Goal: Navigation & Orientation: Understand site structure

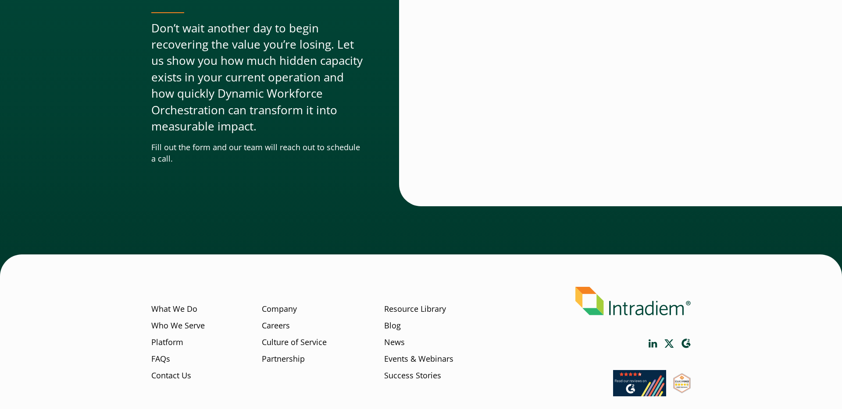
scroll to position [2651, 0]
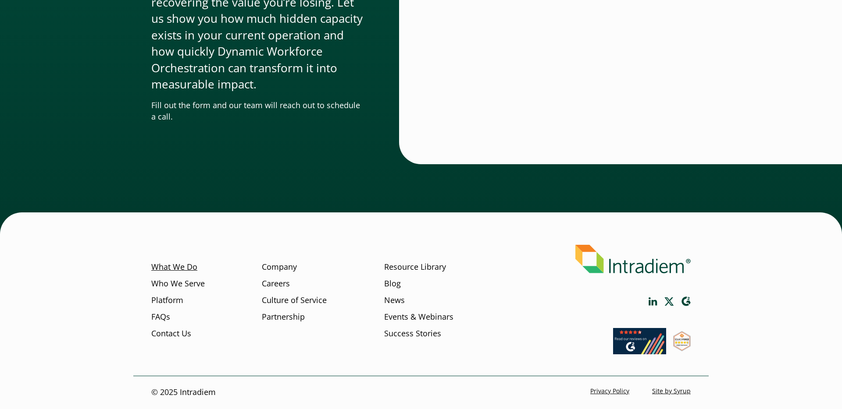
click at [178, 268] on link "What We Do" at bounding box center [174, 267] width 46 height 11
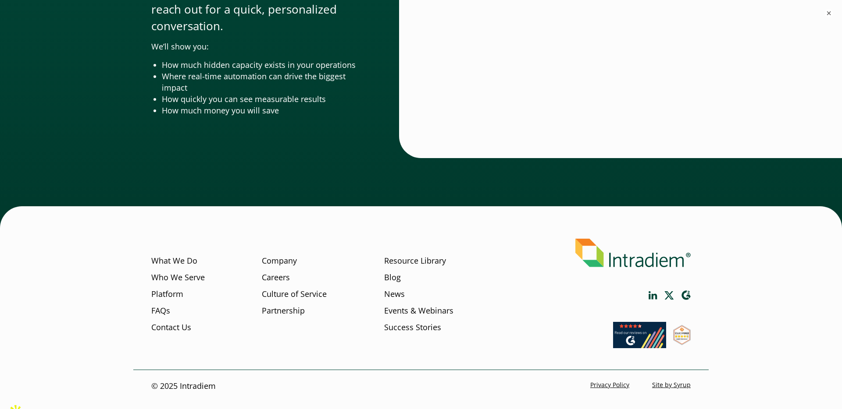
scroll to position [2909, 0]
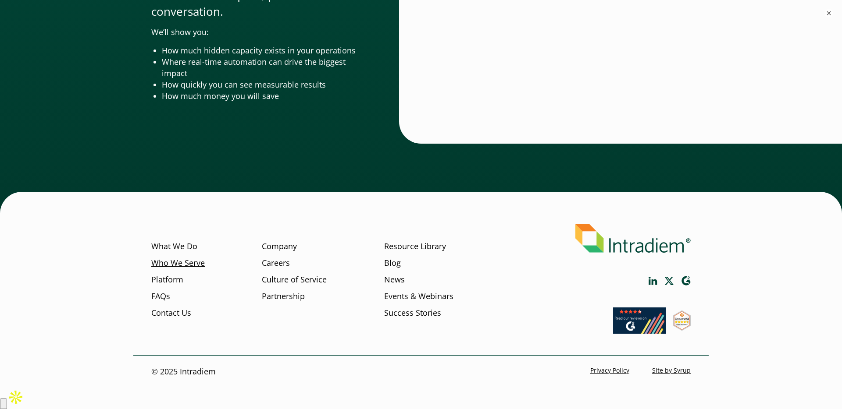
click at [181, 269] on link "Who We Serve" at bounding box center [177, 263] width 53 height 11
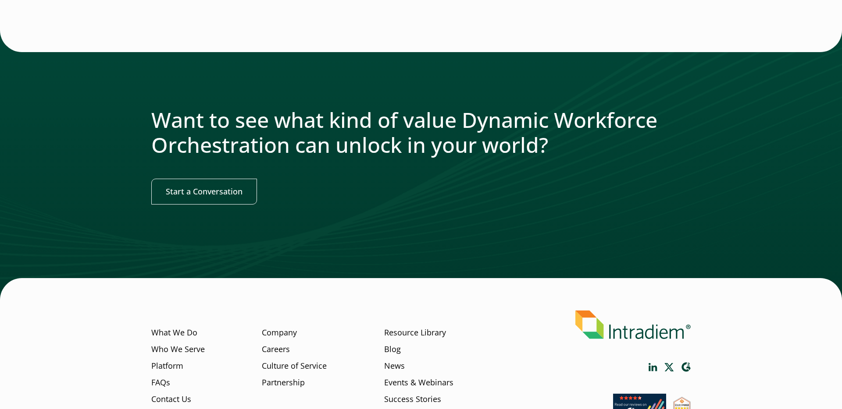
scroll to position [1019, 0]
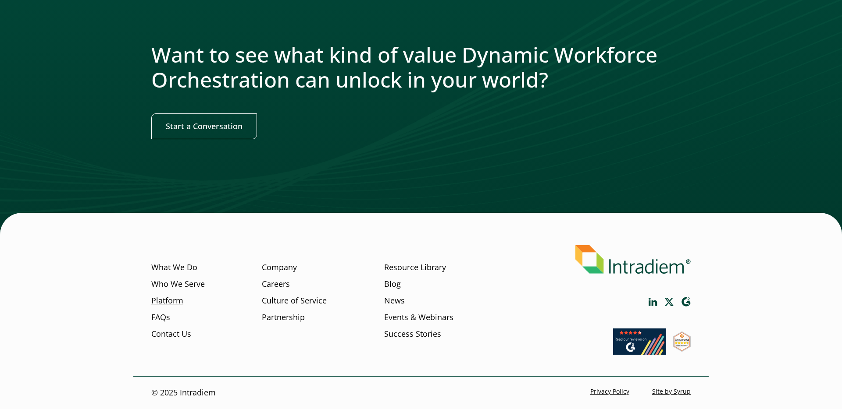
click at [167, 295] on ul "What We Do Who We Serve Platform FAQs Contact Us" at bounding box center [177, 303] width 53 height 83
click at [168, 299] on link "Platform" at bounding box center [167, 300] width 32 height 11
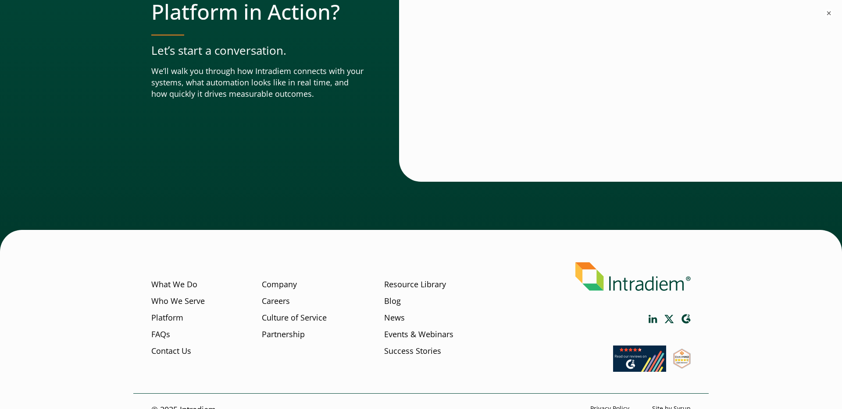
scroll to position [3089, 0]
